Goal: Information Seeking & Learning: Understand process/instructions

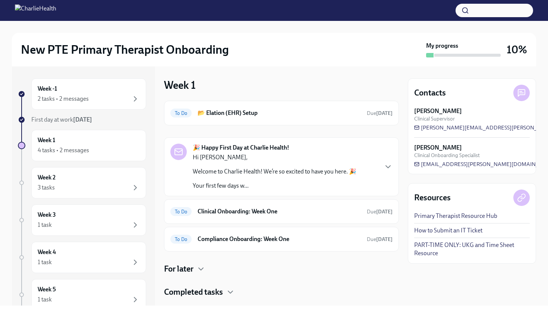
click at [320, 154] on p "Hi [PERSON_NAME]," at bounding box center [275, 157] width 164 height 8
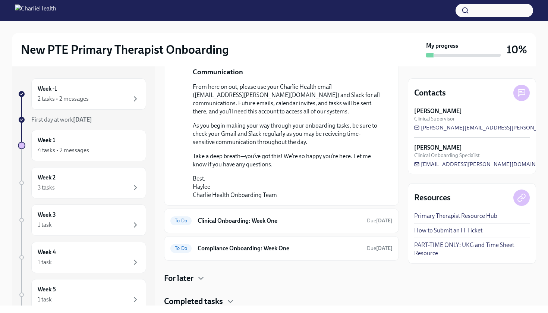
scroll to position [518, 0]
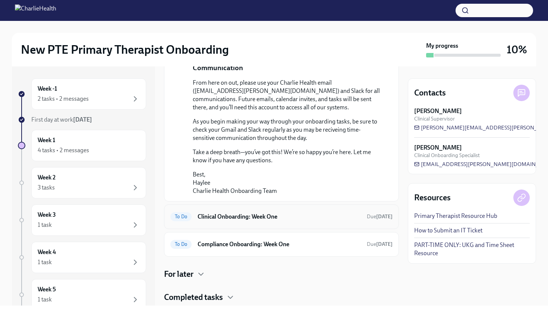
click at [319, 221] on h6 "Clinical Onboarding: Week One" at bounding box center [279, 216] width 163 height 8
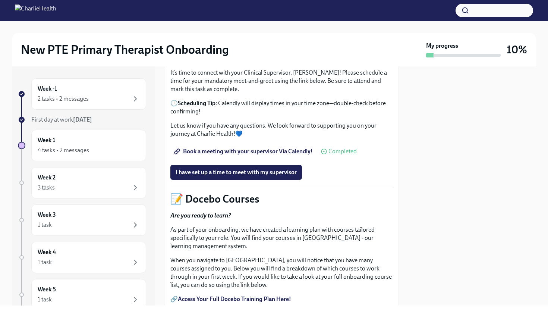
scroll to position [248, 0]
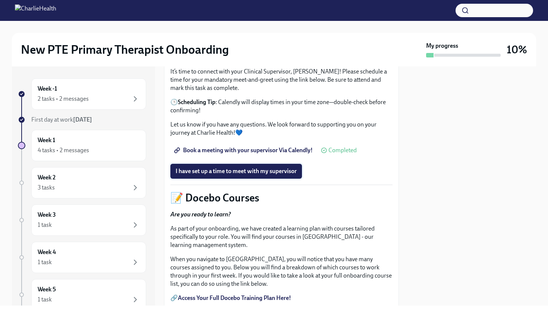
click at [263, 175] on span "I have set up a time to meet with my supervisor" at bounding box center [236, 170] width 121 height 7
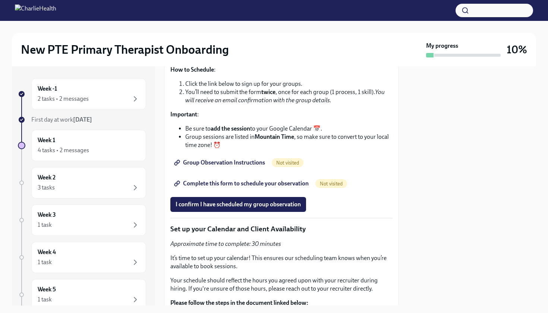
scroll to position [1524, 0]
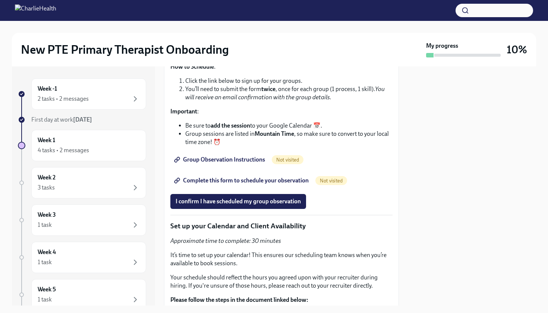
click at [228, 163] on span "Group Observation Instructions" at bounding box center [220, 159] width 89 height 7
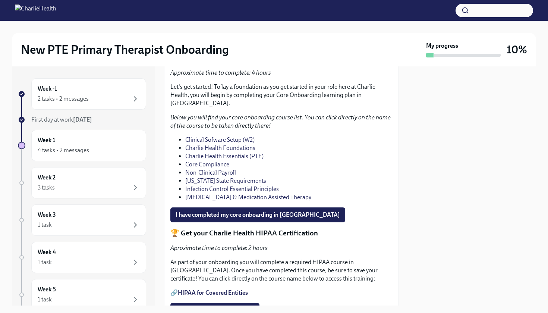
scroll to position [517, 0]
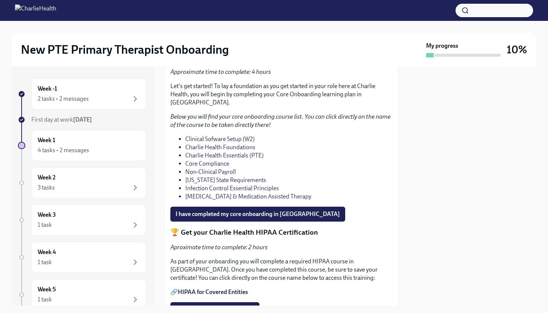
click at [233, 142] on link "Clinical Sofware Setup (W2)" at bounding box center [219, 138] width 69 height 7
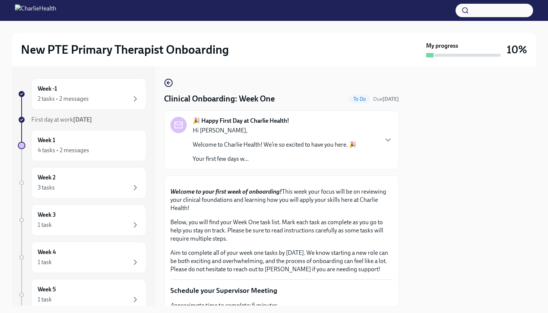
scroll to position [0, 0]
click at [275, 146] on p "Welcome to Charlie Health! We’re so excited to have you here. 🎉" at bounding box center [275, 144] width 164 height 8
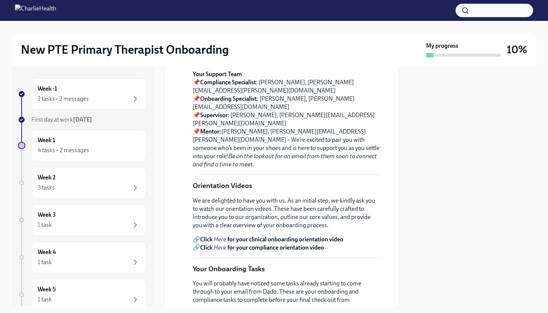
scroll to position [161, 0]
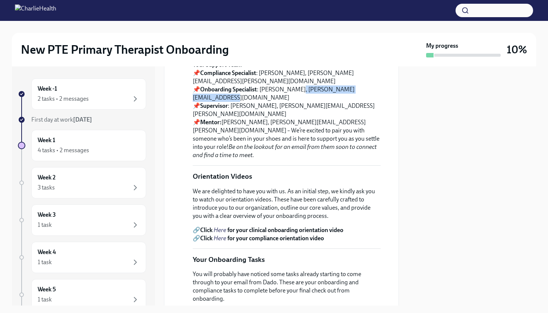
drag, startPoint x: 381, startPoint y: 160, endPoint x: 296, endPoint y: 159, distance: 84.6
click at [296, 159] on div "[DATE] Hi [PERSON_NAME], Welcome to Charlie Health! We’re so excited to have yo…" at bounding box center [281, 250] width 222 height 550
copy p "[EMAIL_ADDRESS][PERSON_NAME][DOMAIN_NAME]"
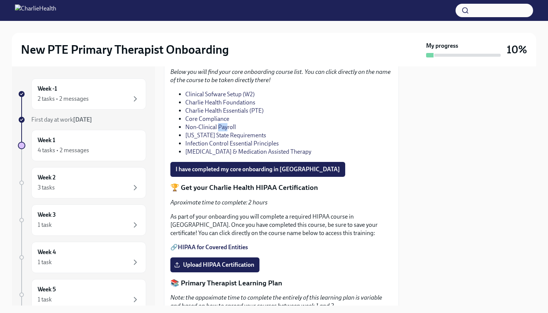
scroll to position [1090, 0]
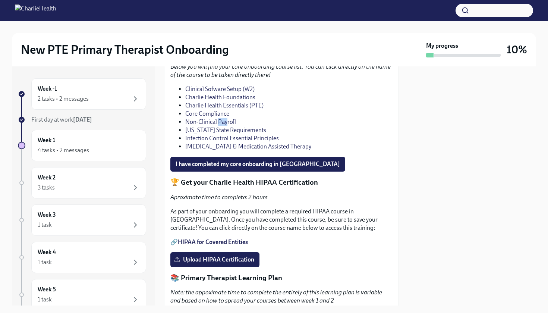
click at [215, 101] on link "Charlie Health Foundations" at bounding box center [220, 97] width 70 height 7
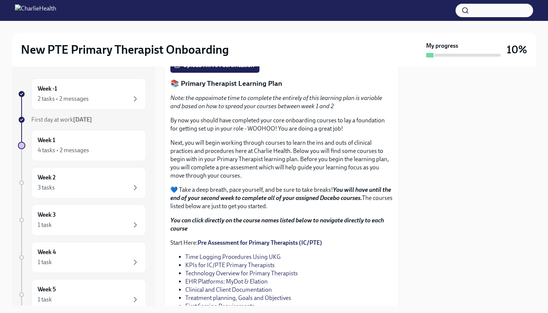
scroll to position [1183, 0]
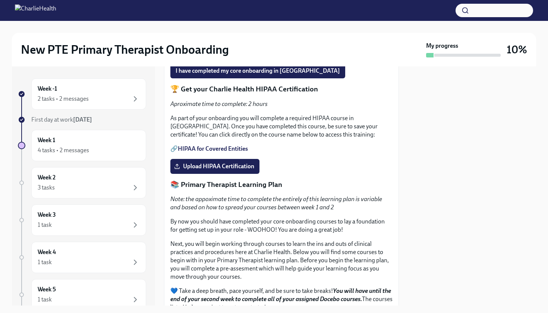
click at [217, 7] on link "Charlie Health Foundations" at bounding box center [220, 3] width 70 height 7
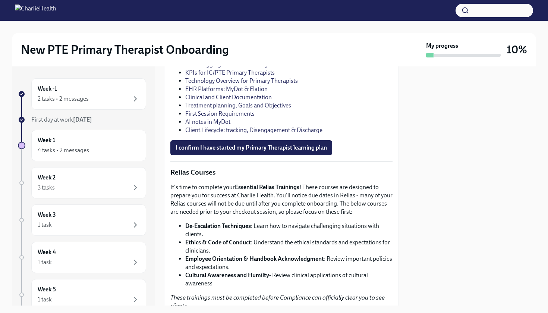
scroll to position [1478, 0]
